Goal: Go to known website: Access a specific website the user already knows

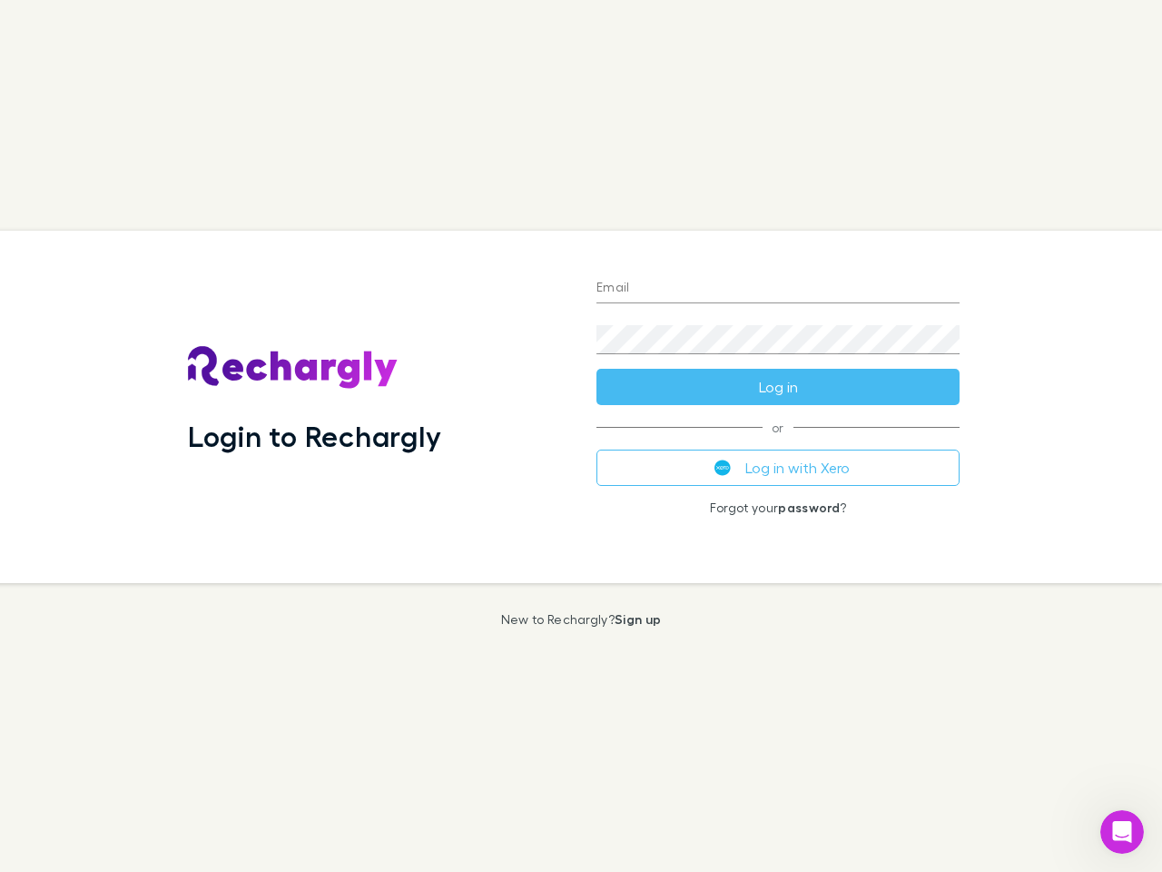
click at [581, 436] on div "Login to Rechargly" at bounding box center [377, 407] width 409 height 352
click at [778, 289] on input "Email" at bounding box center [777, 288] width 363 height 29
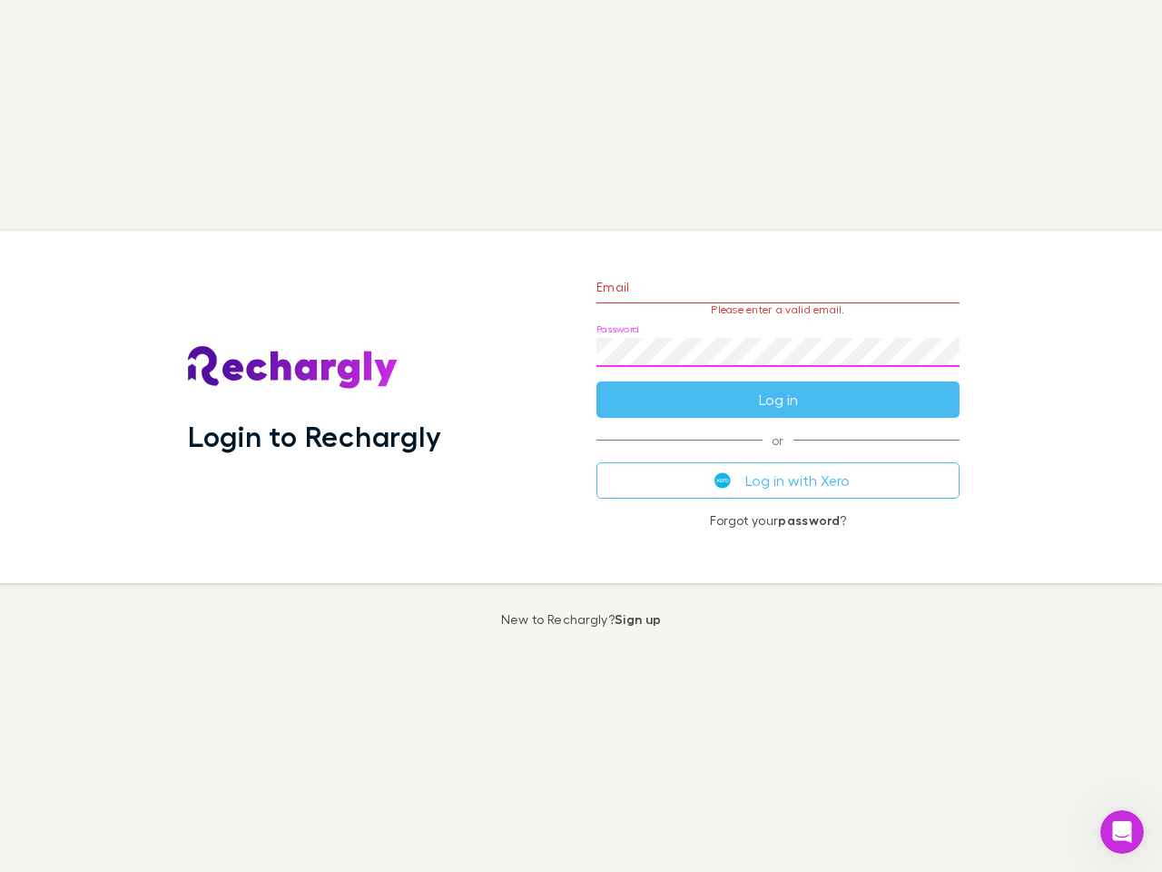
click at [778, 387] on form "Email Please enter a valid email. Password Log in" at bounding box center [777, 339] width 363 height 158
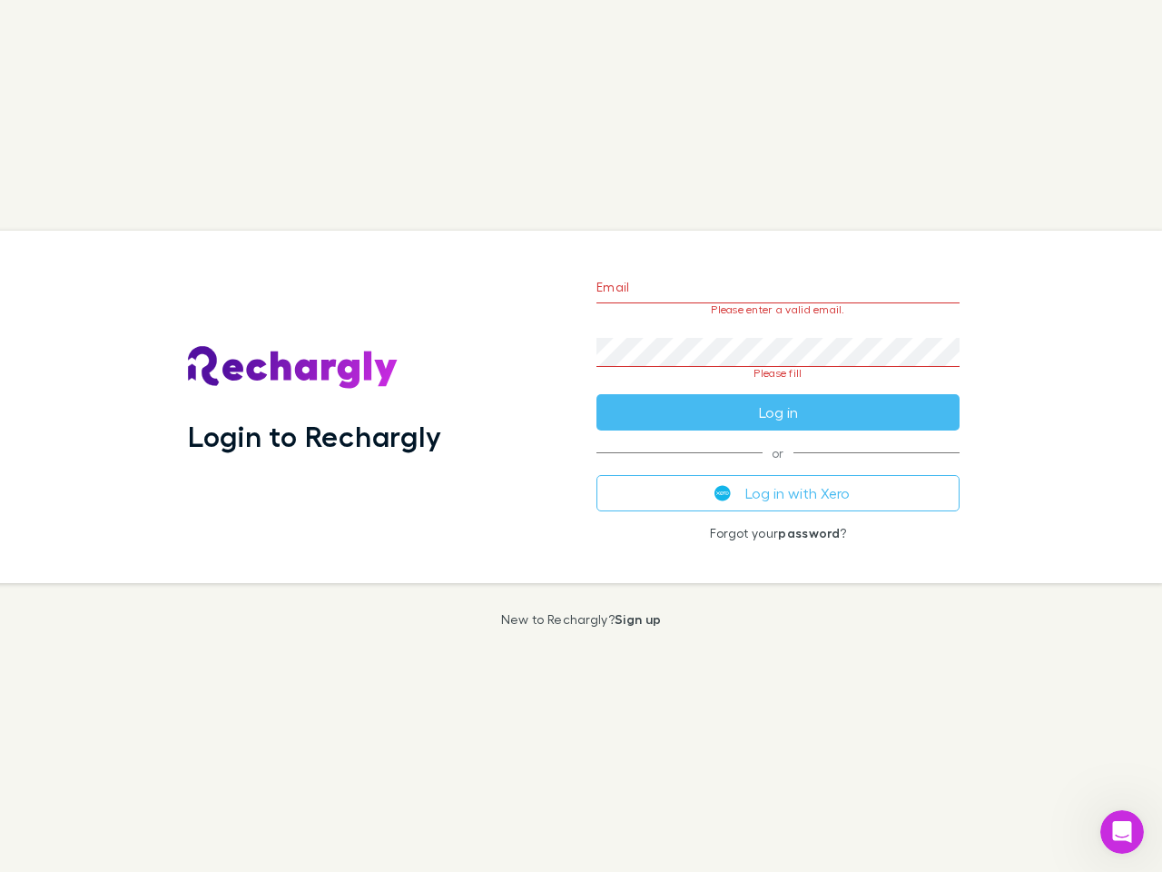
click at [778, 468] on div "Email Please enter a valid email. Password Please fill Log in or Log in with Xe…" at bounding box center [778, 407] width 392 height 352
click at [1122, 832] on icon "Open Intercom Messenger" at bounding box center [1123, 832] width 30 height 30
